Goal: Check status

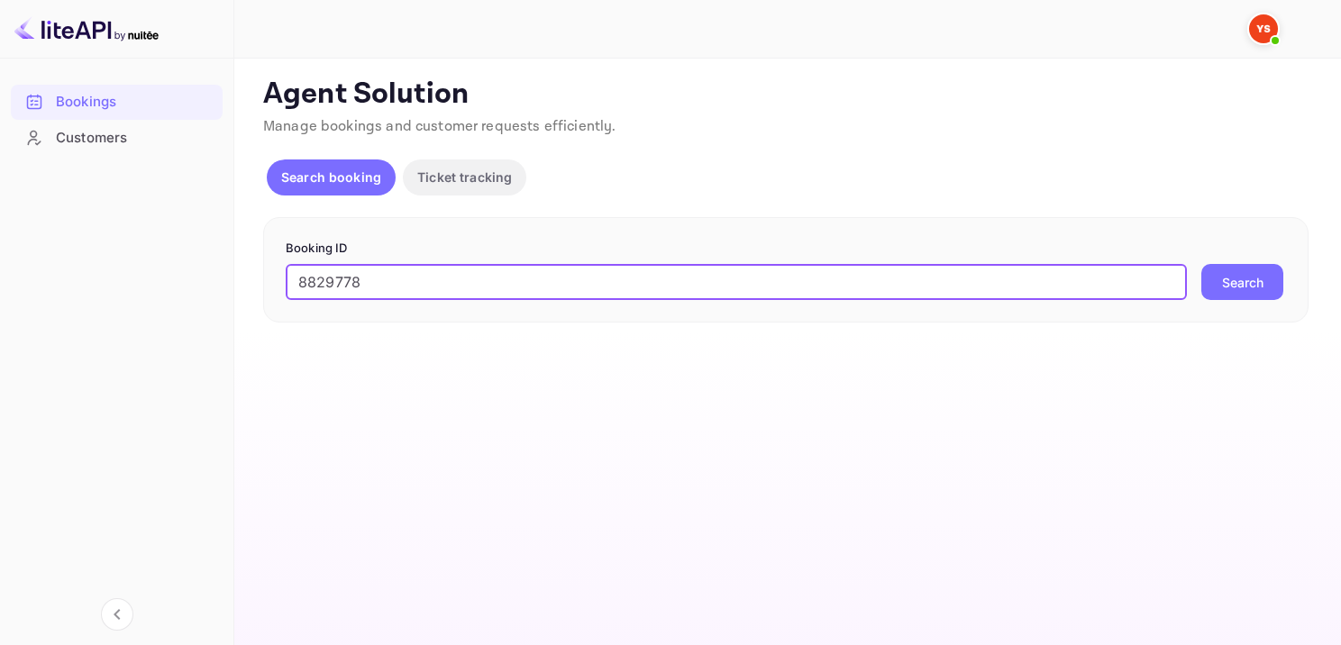
type input "8829778"
click at [1254, 274] on button "Search" at bounding box center [1242, 282] width 82 height 36
type input "9371858"
click at [1238, 285] on button "Search" at bounding box center [1242, 282] width 82 height 36
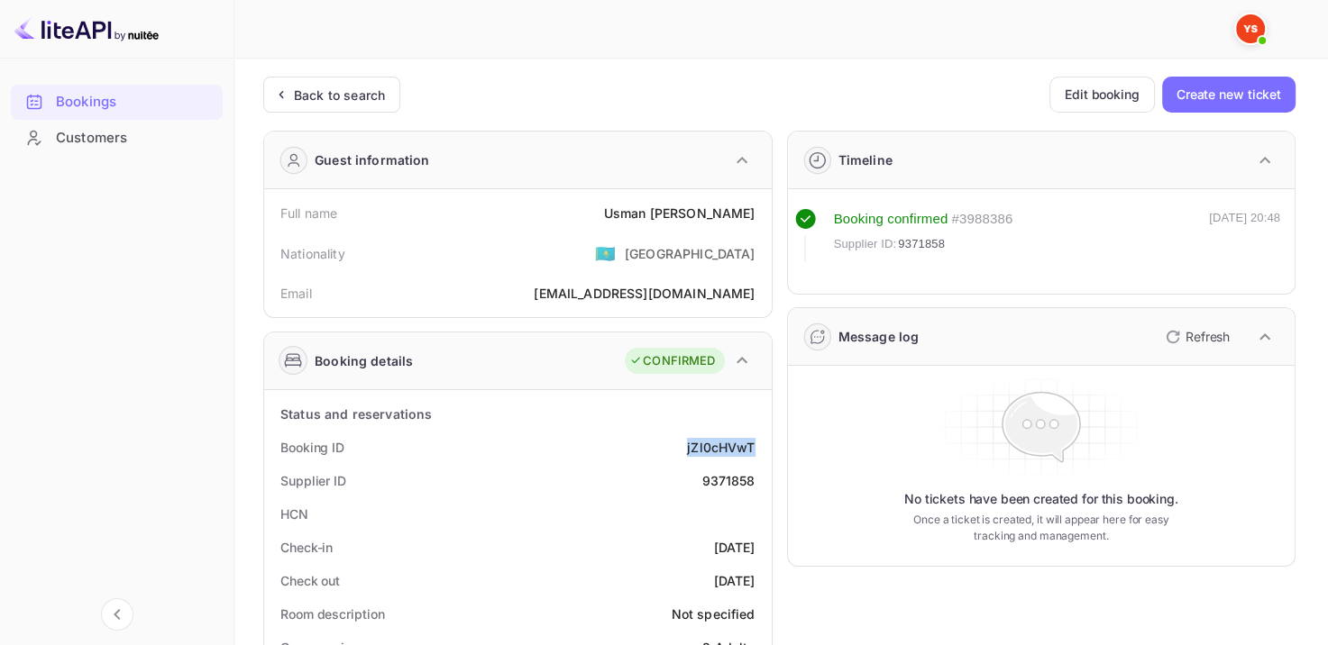
drag, startPoint x: 689, startPoint y: 444, endPoint x: 757, endPoint y: 436, distance: 69.0
click at [755, 442] on div "Booking ID jZl0cHVwT" at bounding box center [517, 447] width 493 height 33
copy div "jZl0cHVwT"
drag, startPoint x: 626, startPoint y: 211, endPoint x: 753, endPoint y: 215, distance: 127.2
click at [753, 215] on div "Full name Usman Akhmiarov" at bounding box center [517, 212] width 493 height 33
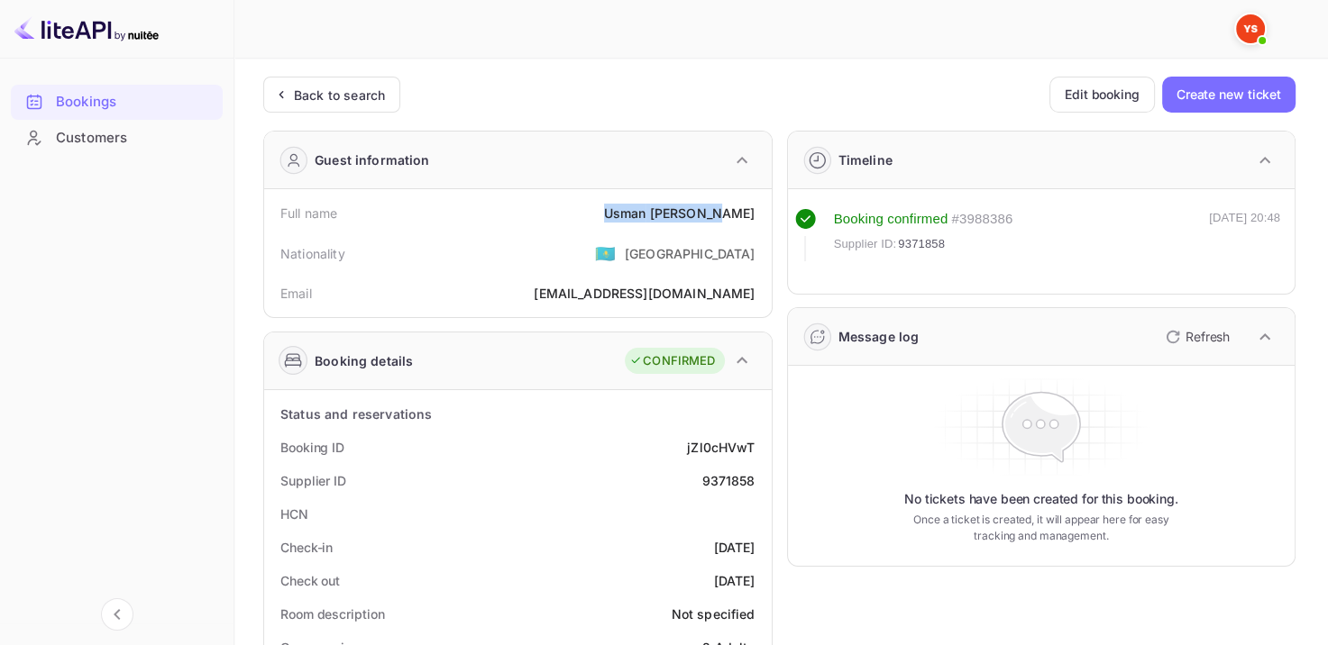
copy div "Usman Akhmiarov"
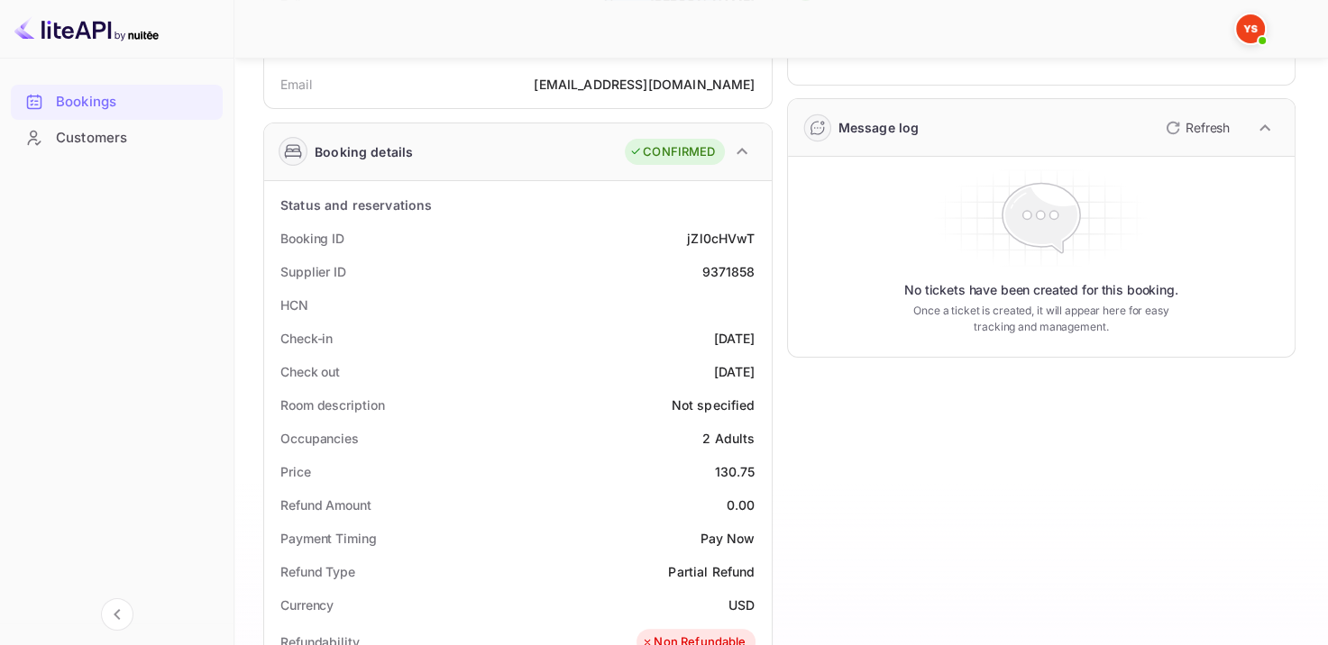
scroll to position [361, 0]
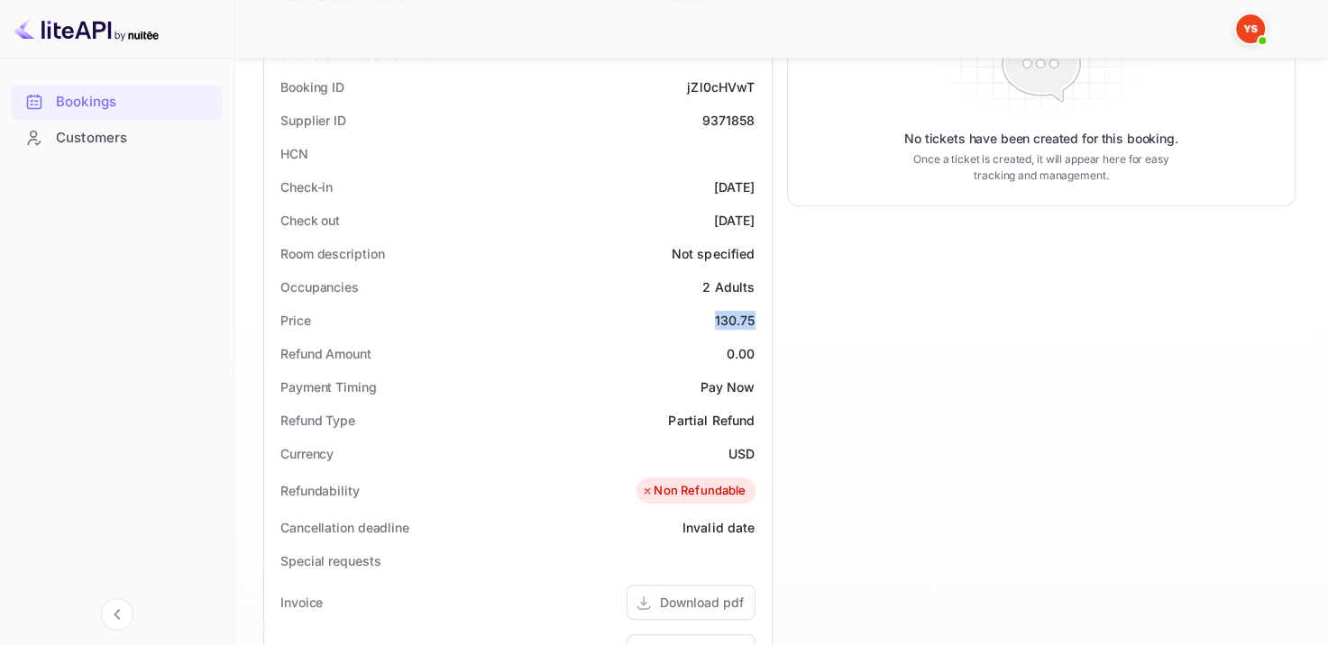
drag, startPoint x: 742, startPoint y: 321, endPoint x: 761, endPoint y: 324, distance: 19.1
click at [761, 324] on div "Price 130.75" at bounding box center [517, 320] width 493 height 33
copy div "130.75"
